Goal: Navigation & Orientation: Find specific page/section

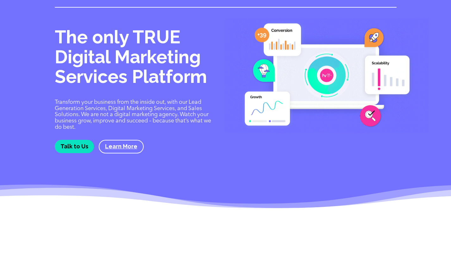
click at [84, 144] on link "Talk to Us" at bounding box center [74, 146] width 39 height 13
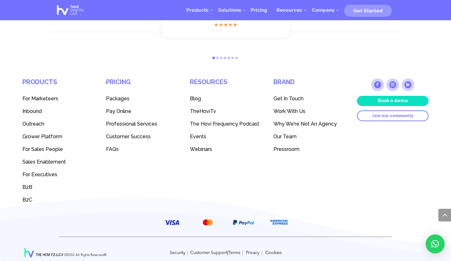
scroll to position [668, 0]
click at [289, 108] on span "Work With Us" at bounding box center [289, 111] width 32 height 6
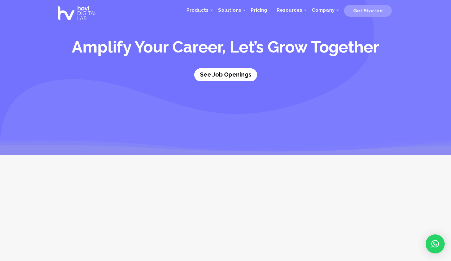
click at [236, 70] on link "See Job Openings" at bounding box center [225, 74] width 63 height 13
click at [83, 9] on img at bounding box center [77, 13] width 45 height 25
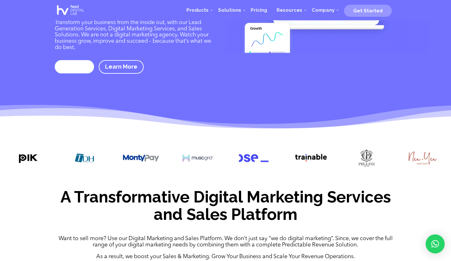
scroll to position [19, 0]
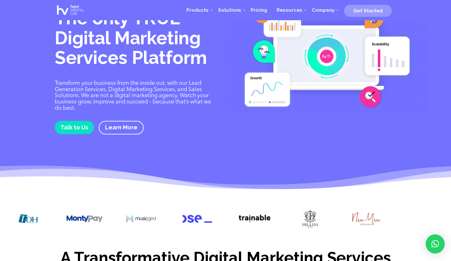
click at [80, 135] on div "Talk to Us Learn More" at bounding box center [135, 128] width 161 height 15
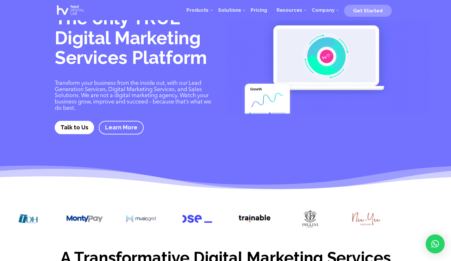
click at [78, 129] on link "Talk to Us" at bounding box center [74, 127] width 39 height 13
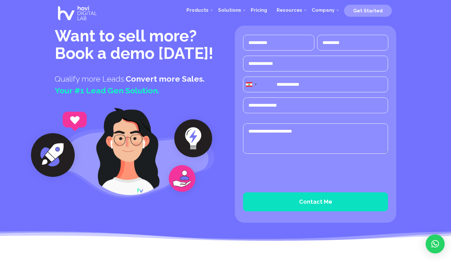
click at [81, 11] on img at bounding box center [77, 13] width 45 height 25
